Goal: Complete application form

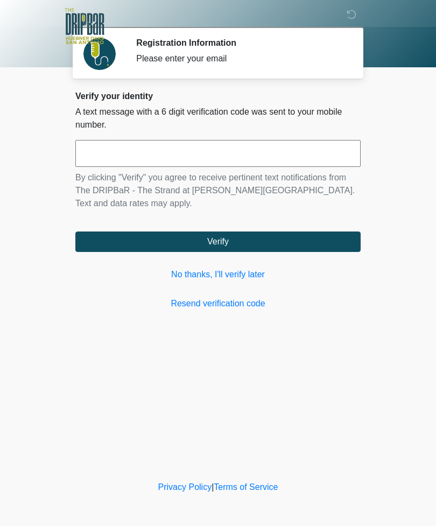
click at [184, 278] on link "No thanks, I'll verify later" at bounding box center [217, 274] width 285 height 13
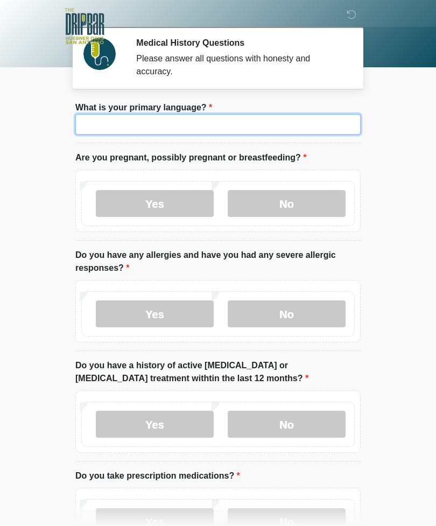
click at [272, 133] on input "What is your primary language?" at bounding box center [217, 124] width 285 height 20
type input "*******"
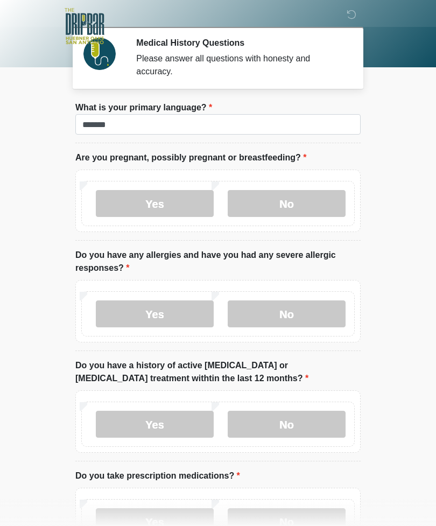
click at [295, 191] on label "No" at bounding box center [287, 203] width 118 height 27
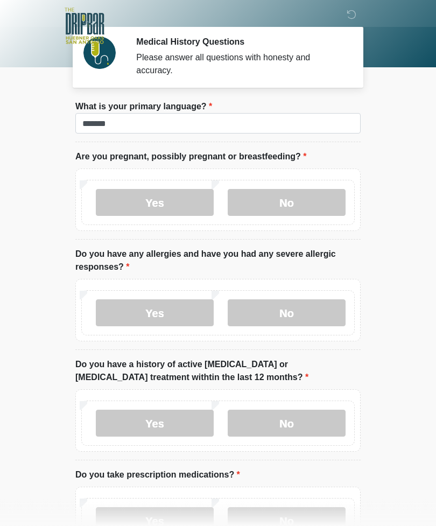
scroll to position [1, 0]
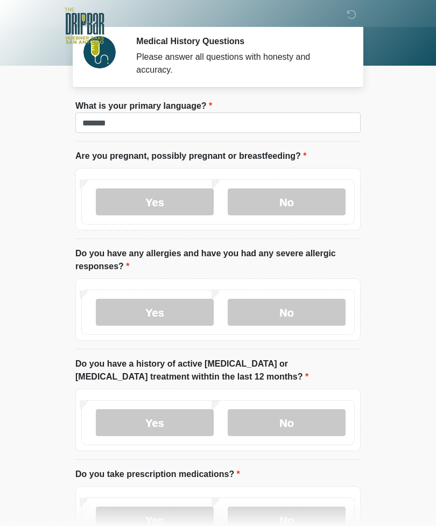
click at [329, 312] on label "No" at bounding box center [287, 312] width 118 height 27
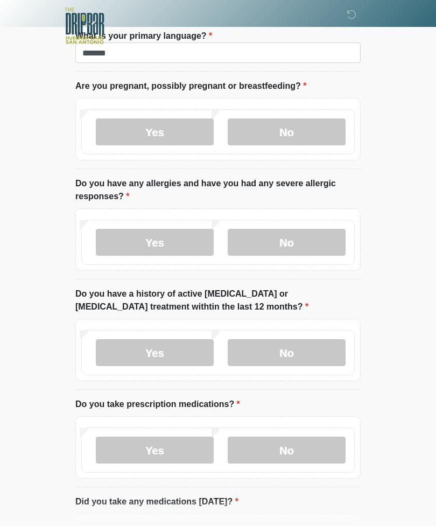
scroll to position [72, 0]
click at [332, 354] on label "No" at bounding box center [287, 352] width 118 height 27
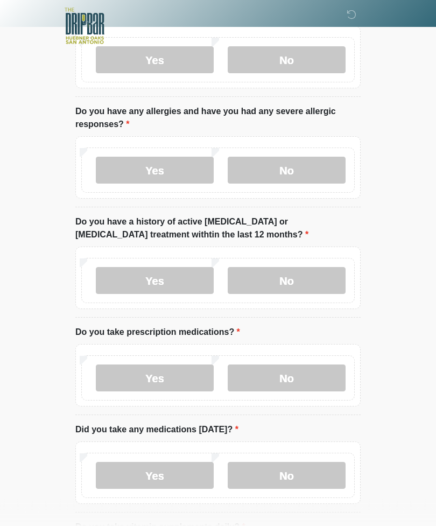
scroll to position [144, 0]
click at [313, 389] on label "No" at bounding box center [287, 377] width 118 height 27
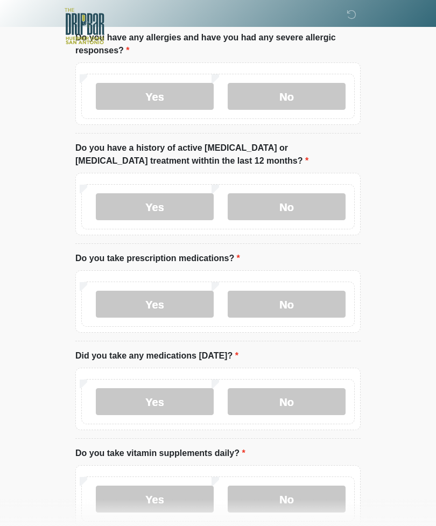
scroll to position [221, 0]
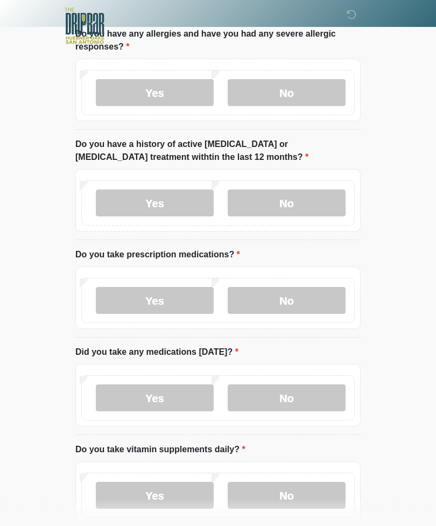
click at [315, 409] on label "No" at bounding box center [287, 398] width 118 height 27
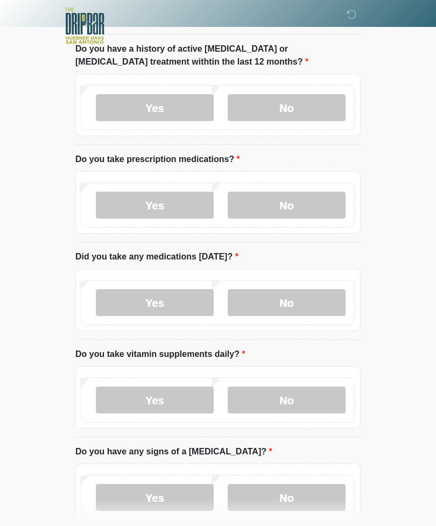
scroll to position [320, 0]
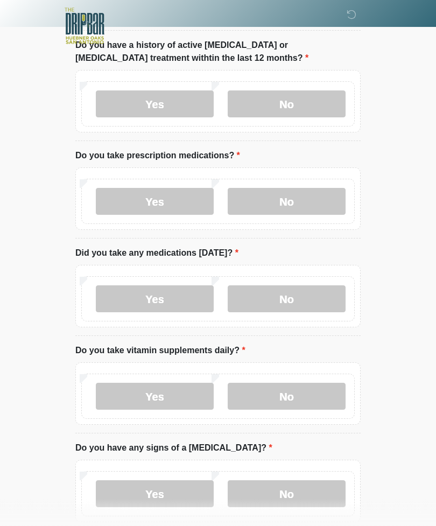
click at [315, 390] on label "No" at bounding box center [287, 396] width 118 height 27
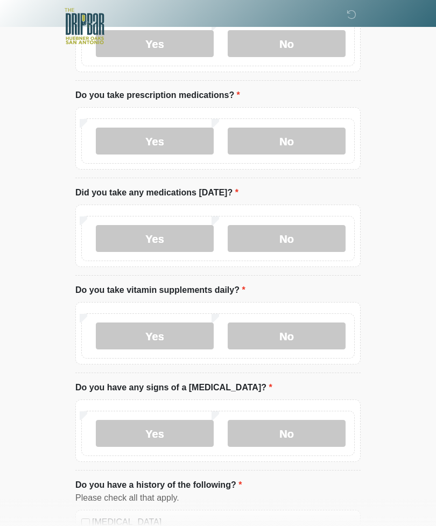
click at [323, 429] on label "No" at bounding box center [287, 433] width 118 height 27
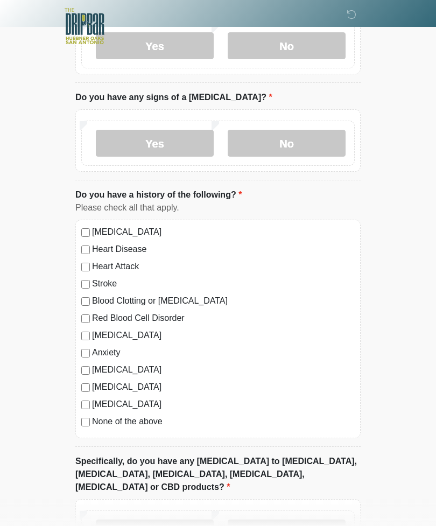
scroll to position [674, 0]
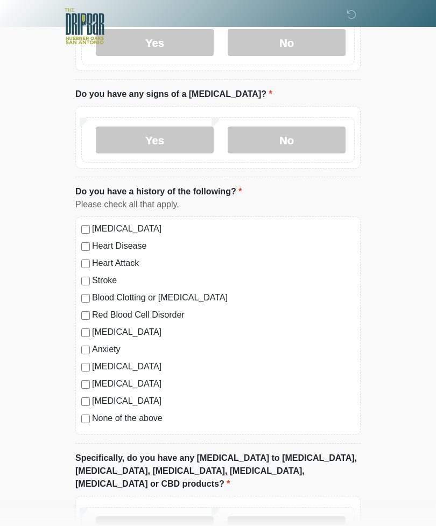
click at [322, 522] on label "No" at bounding box center [287, 529] width 118 height 27
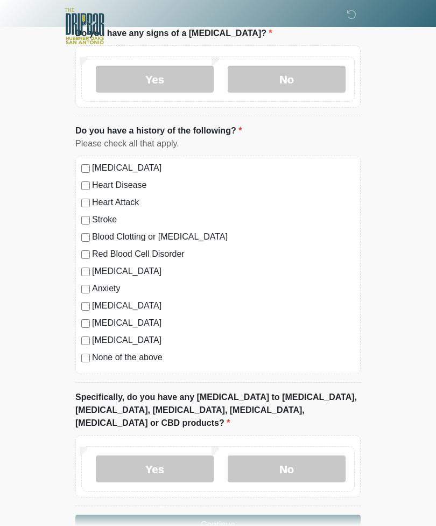
scroll to position [752, 0]
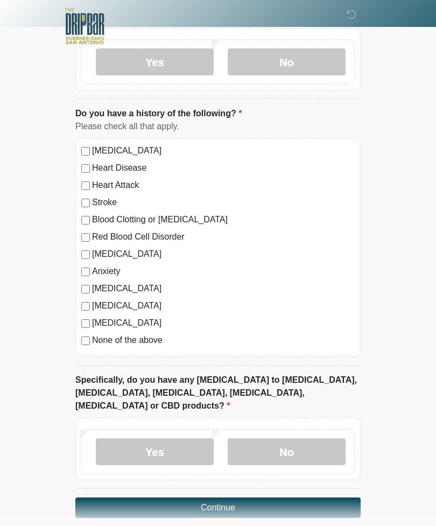
click at [271, 498] on button "Continue" at bounding box center [217, 508] width 285 height 20
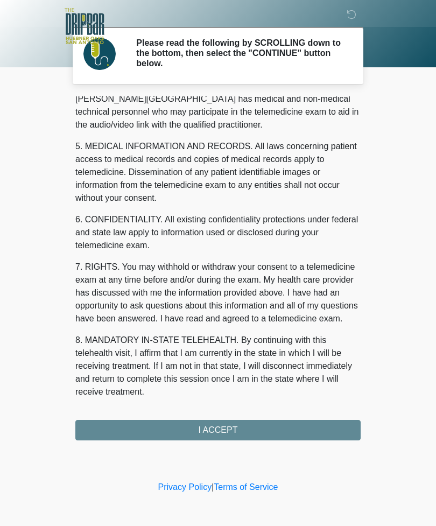
scroll to position [327, 0]
click at [288, 431] on button "I ACCEPT" at bounding box center [217, 430] width 285 height 20
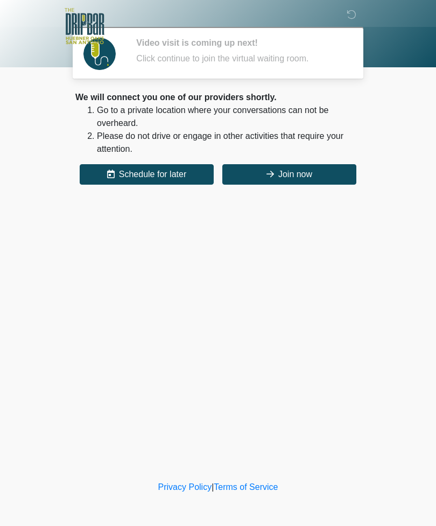
click at [292, 175] on button "Join now" at bounding box center [289, 174] width 134 height 20
